Goal: Complete application form

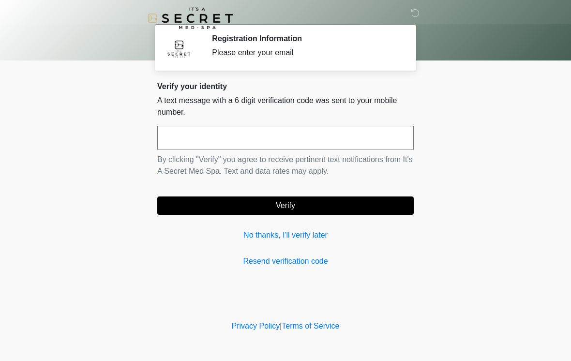
click at [233, 139] on input "text" at bounding box center [285, 138] width 257 height 24
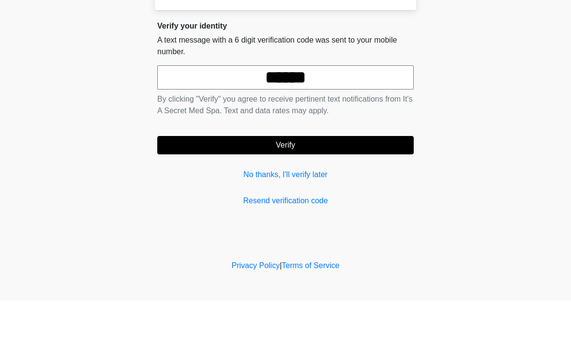
type input "******"
click at [306, 197] on button "Verify" at bounding box center [285, 206] width 257 height 18
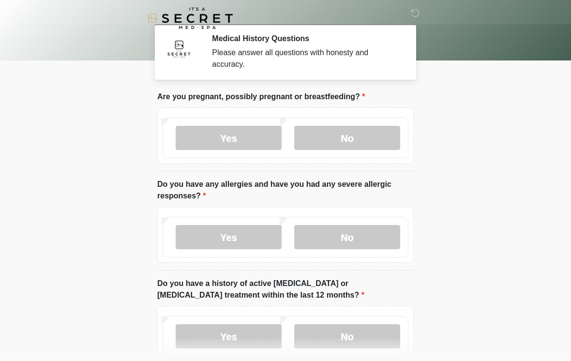
click at [355, 131] on label "No" at bounding box center [347, 138] width 106 height 24
click at [373, 235] on label "No" at bounding box center [347, 237] width 106 height 24
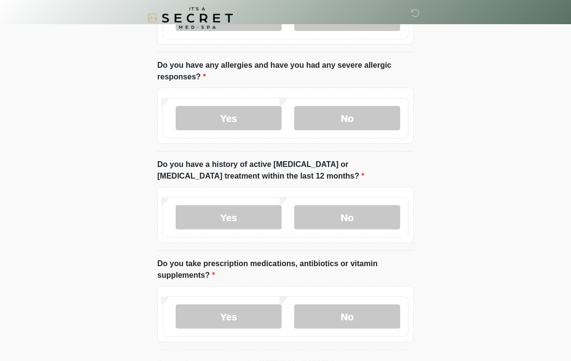
scroll to position [119, 0]
click at [337, 214] on label "No" at bounding box center [347, 217] width 106 height 24
click at [364, 311] on label "No" at bounding box center [347, 317] width 106 height 24
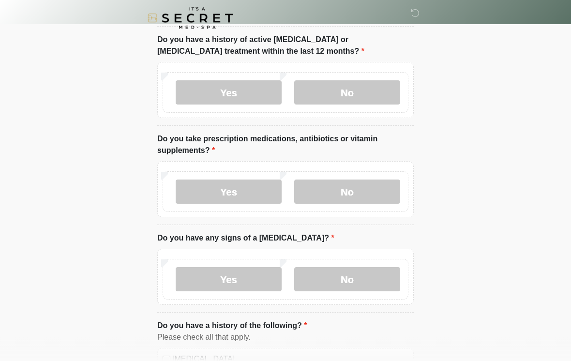
click at [240, 188] on label "Yes" at bounding box center [229, 192] width 106 height 24
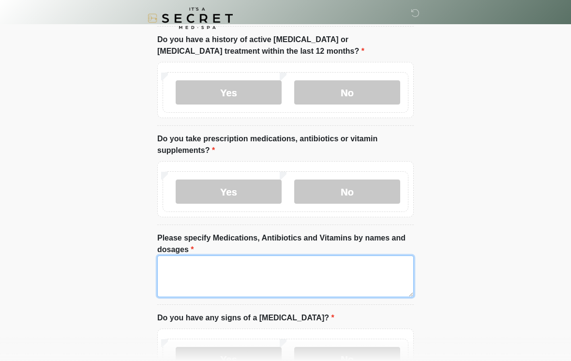
click at [290, 273] on textarea "Please specify Medications, Antibiotics and Vitamins by names and dosages" at bounding box center [285, 277] width 257 height 42
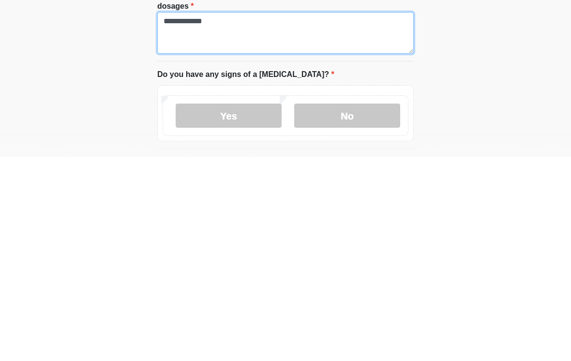
type textarea "**********"
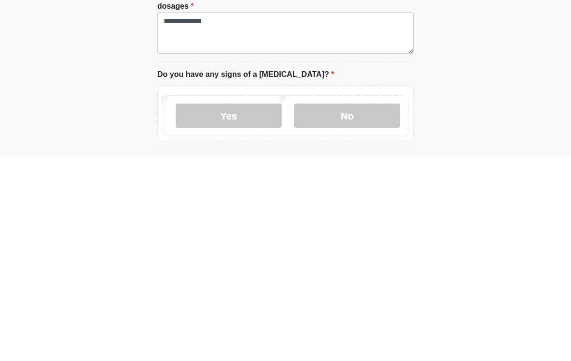
click at [363, 308] on label "No" at bounding box center [347, 320] width 106 height 24
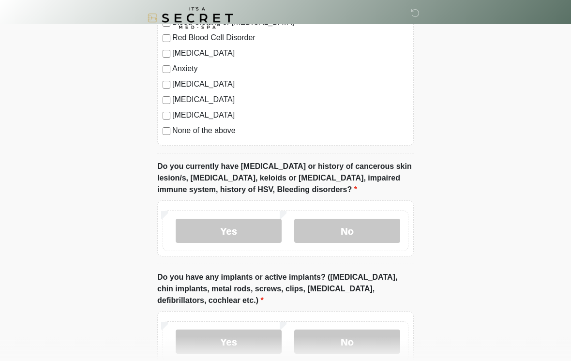
scroll to position [723, 0]
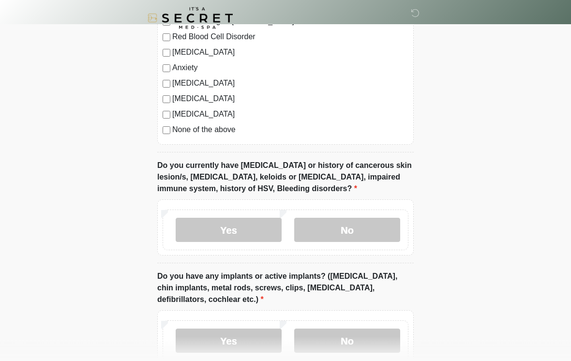
click at [366, 227] on label "No" at bounding box center [347, 230] width 106 height 24
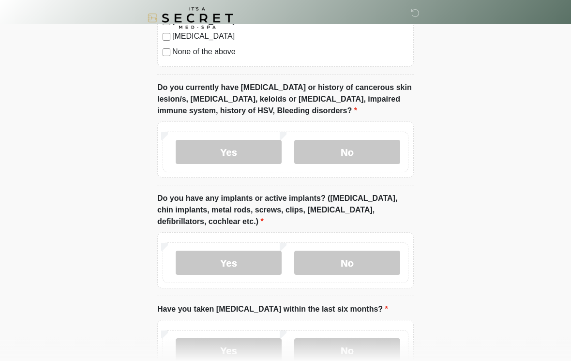
click at [249, 263] on label "Yes" at bounding box center [229, 263] width 106 height 24
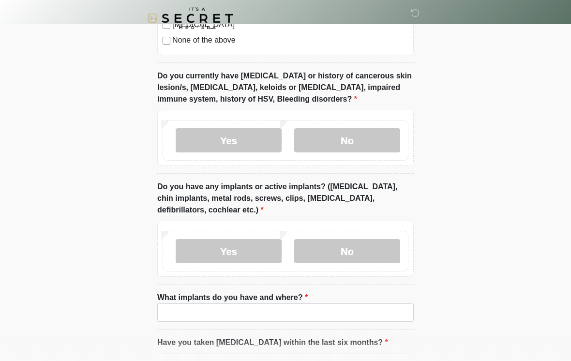
scroll to position [854, 0]
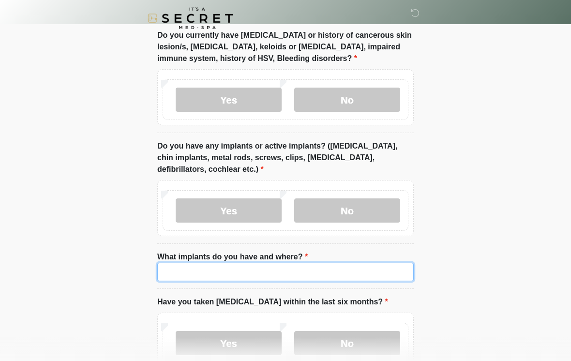
click at [308, 279] on input "What implants do you have and where?" at bounding box center [285, 272] width 257 height 18
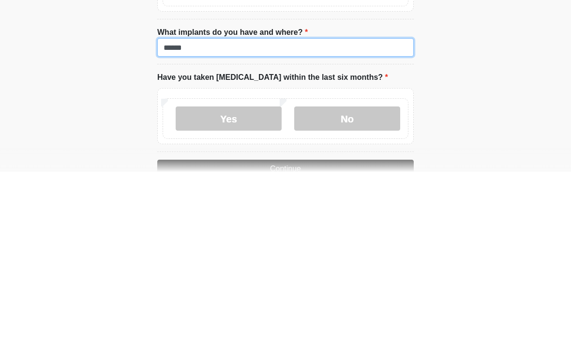
scroll to position [893, 0]
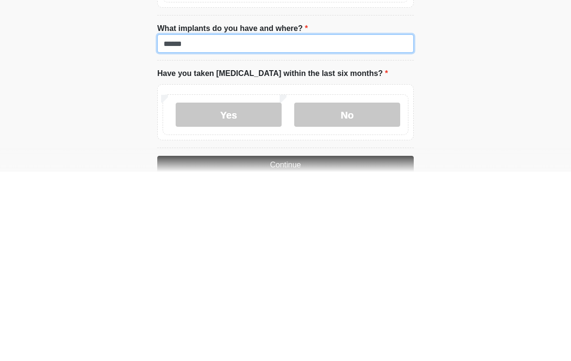
type input "******"
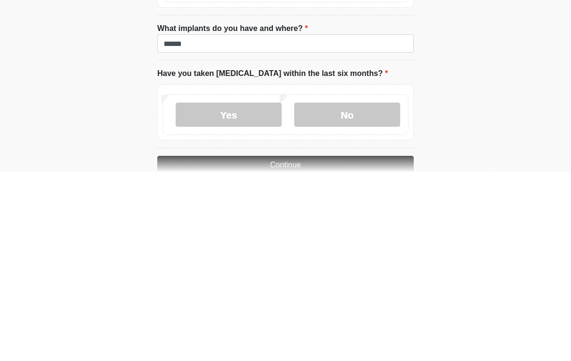
click at [369, 292] on label "No" at bounding box center [347, 304] width 106 height 24
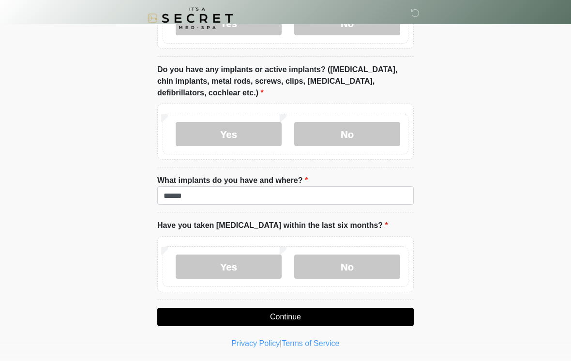
click at [321, 316] on button "Continue" at bounding box center [285, 317] width 257 height 18
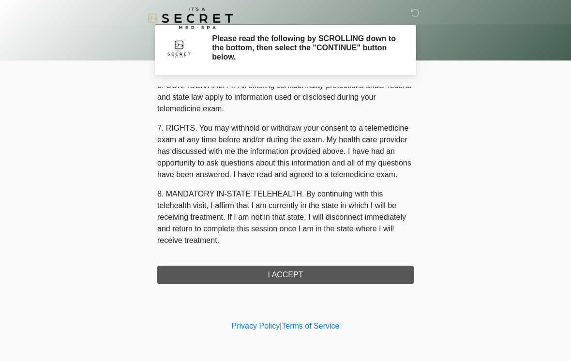
scroll to position [394, 0]
click at [325, 279] on button "I ACCEPT" at bounding box center [285, 275] width 257 height 18
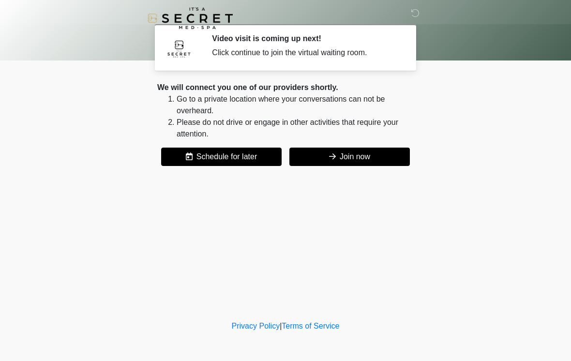
click at [363, 150] on button "Join now" at bounding box center [350, 157] width 121 height 18
